Goal: Find specific page/section: Find specific page/section

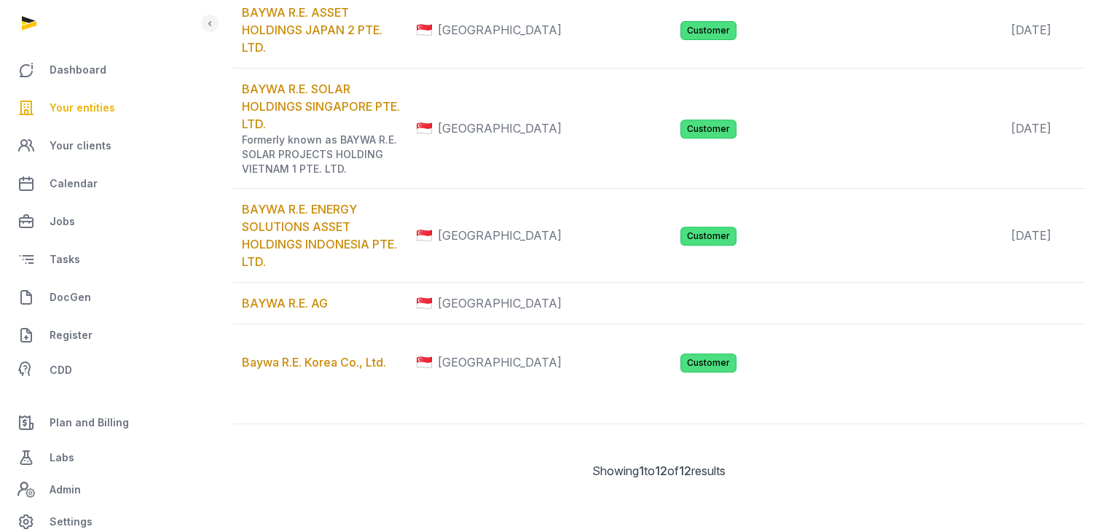
scroll to position [947, 0]
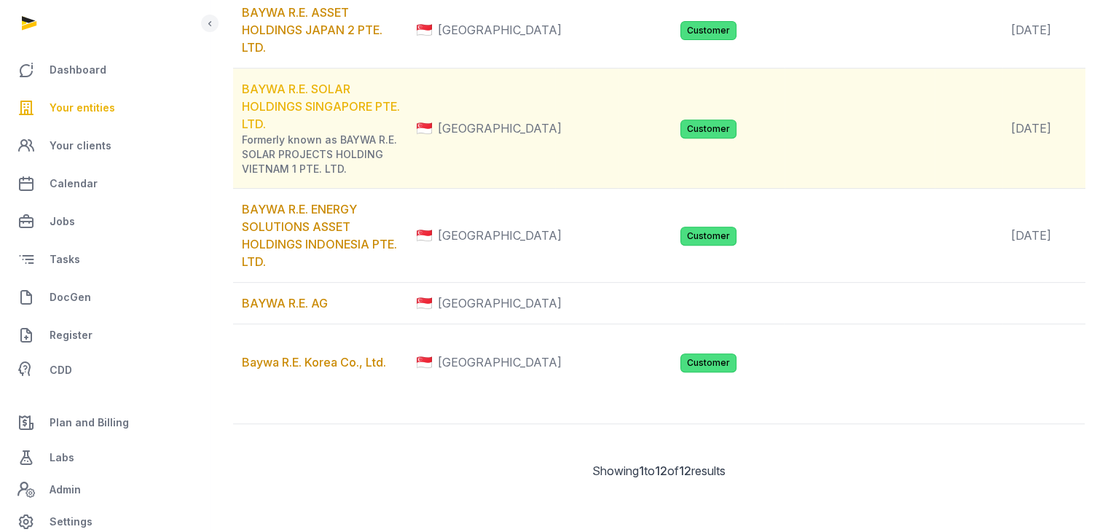
click at [315, 131] on link "BAYWA R.E. SOLAR HOLDINGS SINGAPORE PTE. LTD." at bounding box center [321, 107] width 158 height 50
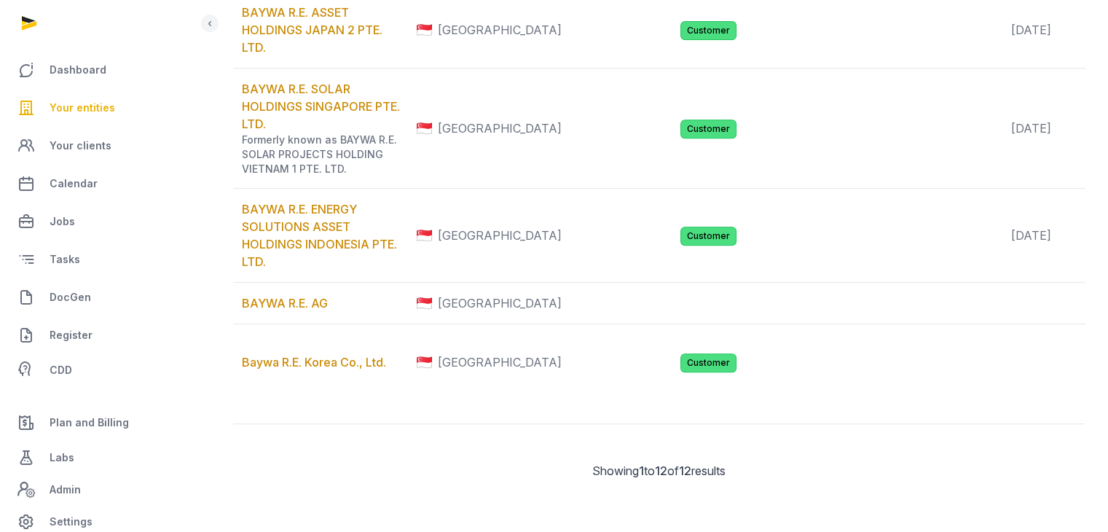
scroll to position [1019, 0]
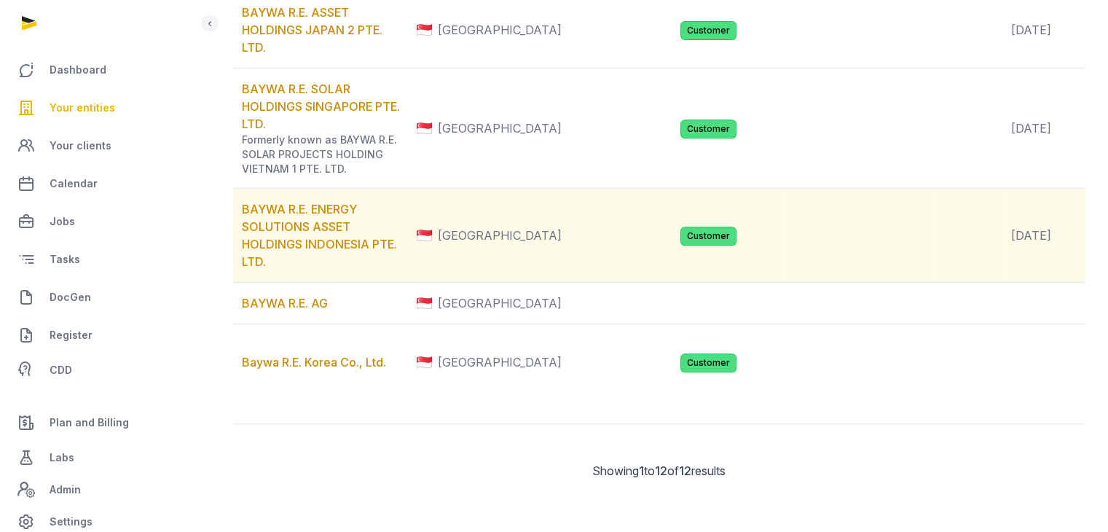
click at [280, 282] on td "BAYWA R.E. ENERGY SOLUTIONS ASSET HOLDINGS INDONESIA PTE. LTD." at bounding box center [320, 236] width 175 height 94
click at [284, 269] on link "BAYWA R.E. ENERGY SOLUTIONS ASSET HOLDINGS INDONESIA PTE. LTD." at bounding box center [319, 235] width 155 height 67
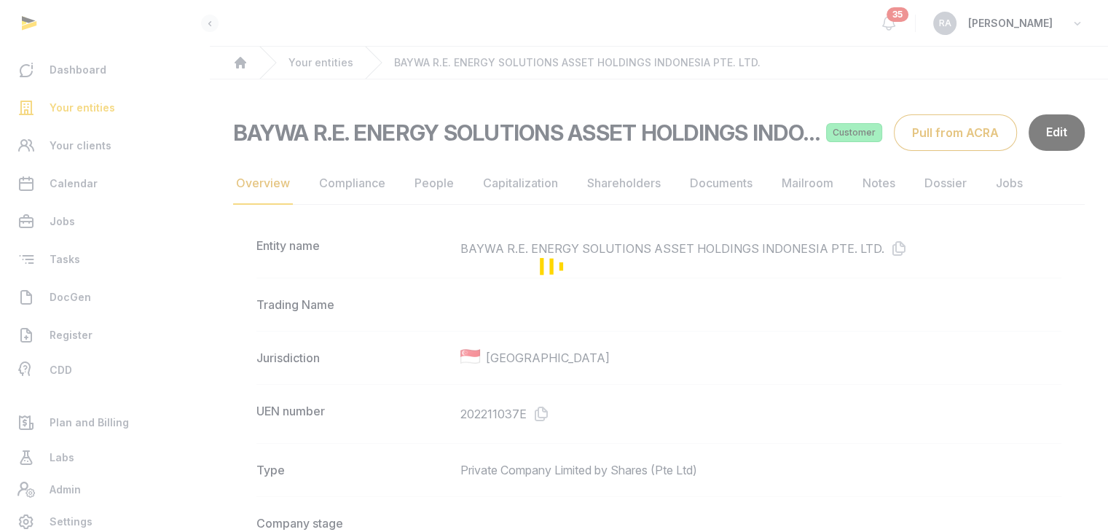
click at [545, 417] on div "Loading" at bounding box center [554, 266] width 1108 height 532
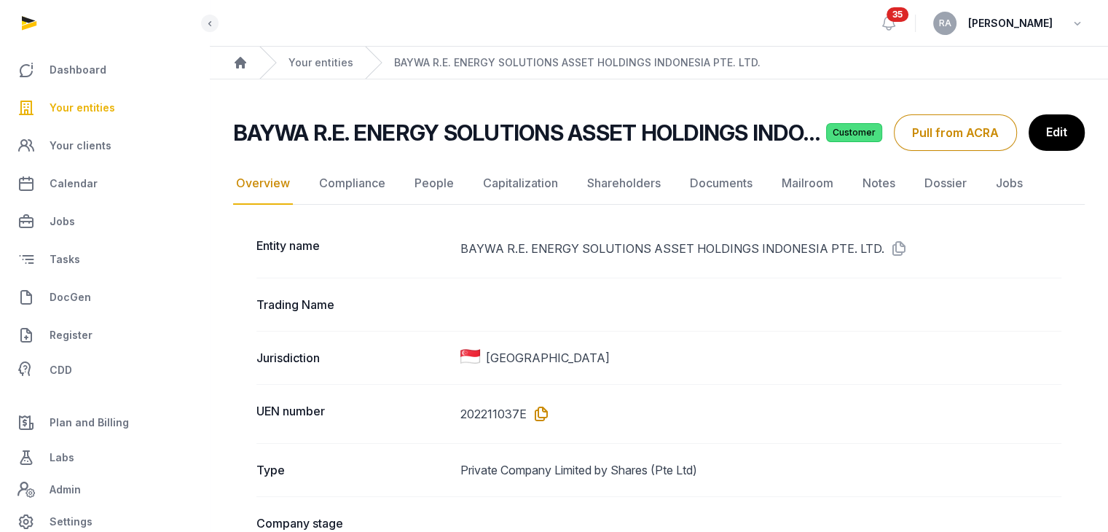
click at [534, 417] on icon at bounding box center [537, 413] width 23 height 23
